Goal: Check status: Check status

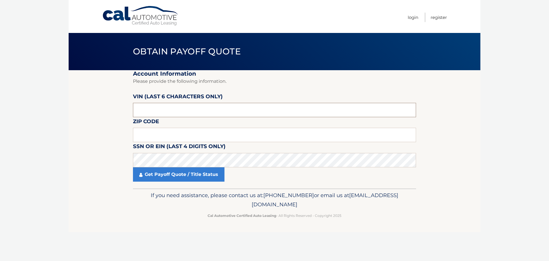
click at [197, 116] on input "text" at bounding box center [274, 110] width 283 height 14
type input "574131"
click at [172, 137] on input "text" at bounding box center [274, 135] width 283 height 14
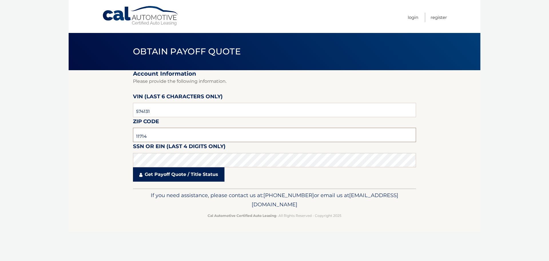
type input "11714"
click at [176, 176] on link "Get Payoff Quote / Title Status" at bounding box center [179, 174] width 92 height 14
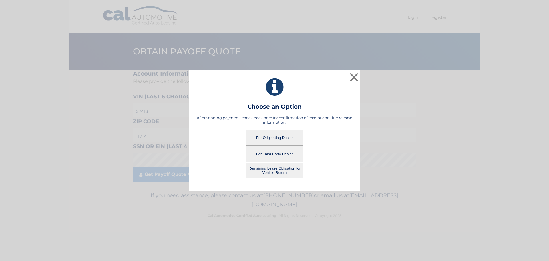
click at [276, 172] on button "Remaining Lease Obligation for Vehicle Return" at bounding box center [274, 170] width 57 height 16
click at [281, 170] on button "Remaining Lease Obligation for Vehicle Return" at bounding box center [274, 170] width 57 height 16
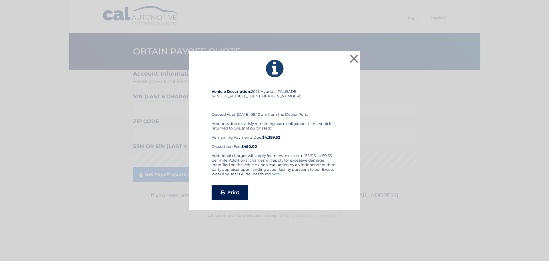
click at [227, 191] on link "Print" at bounding box center [230, 192] width 37 height 14
click at [355, 57] on button "×" at bounding box center [353, 58] width 11 height 11
